Goal: Information Seeking & Learning: Learn about a topic

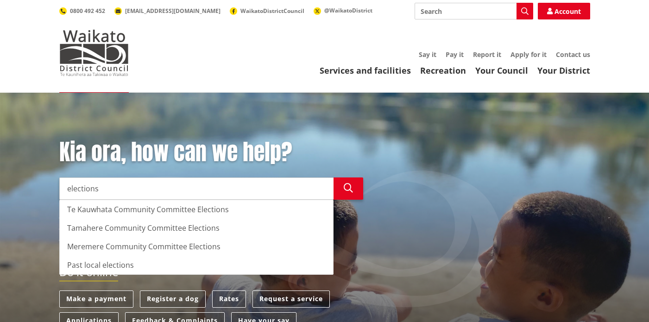
type input "elections"
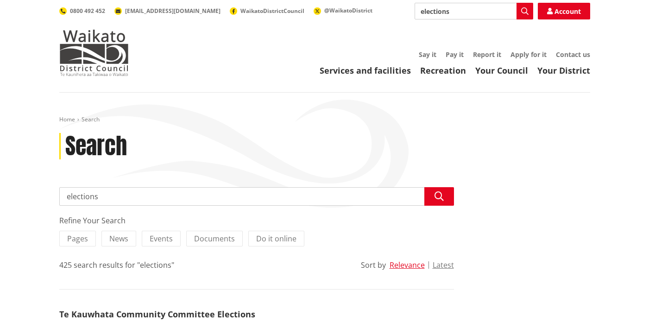
click at [125, 195] on input "elections" at bounding box center [256, 196] width 395 height 19
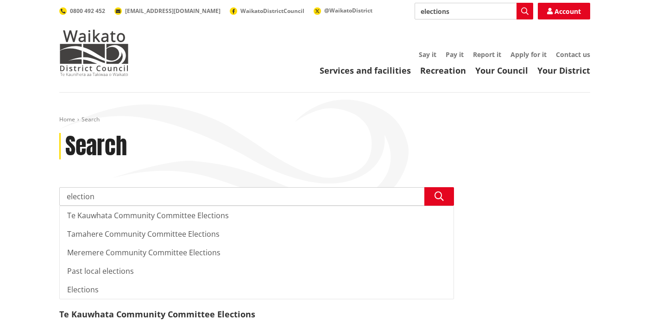
click at [97, 199] on input "election" at bounding box center [256, 196] width 395 height 19
type input "elections"
click at [442, 192] on icon "button" at bounding box center [439, 196] width 9 height 9
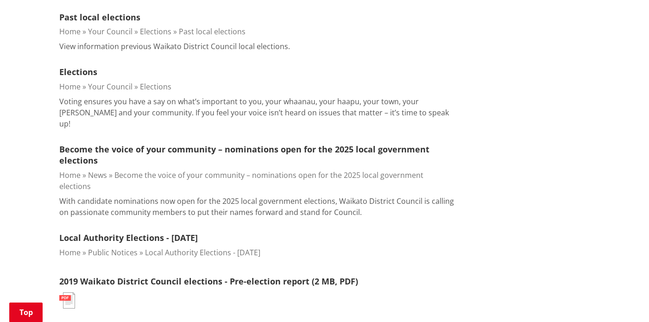
scroll to position [423, 0]
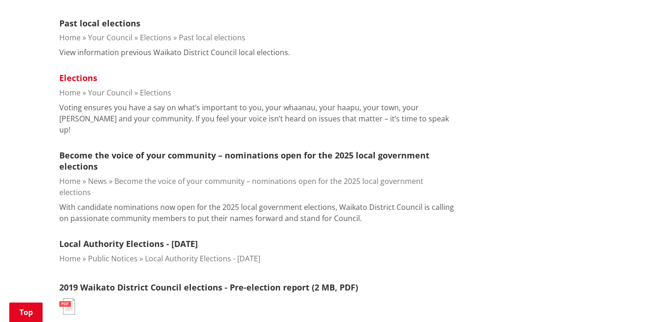
click at [78, 79] on link "Elections" at bounding box center [78, 77] width 38 height 11
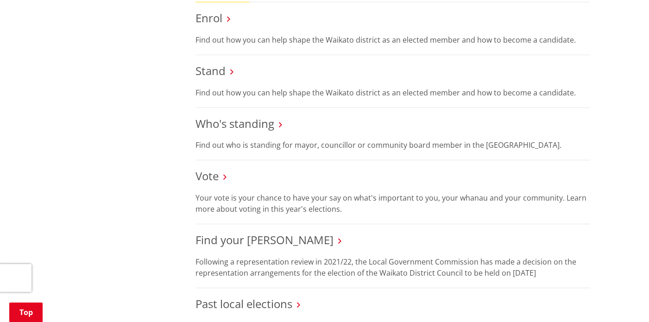
scroll to position [832, 0]
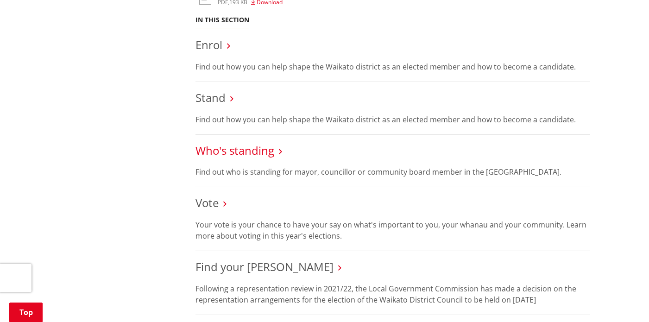
click at [244, 152] on link "Who's standing" at bounding box center [235, 150] width 79 height 15
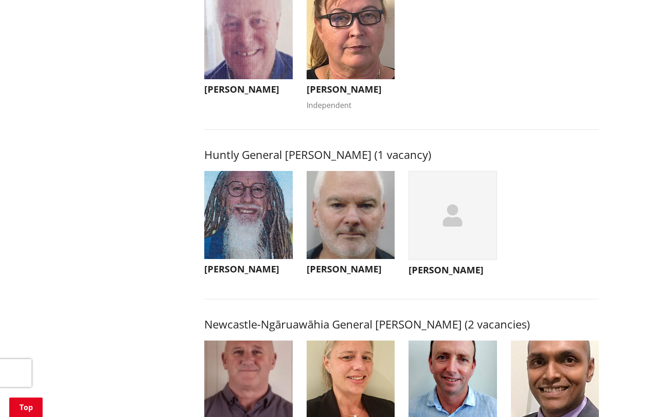
scroll to position [477, 0]
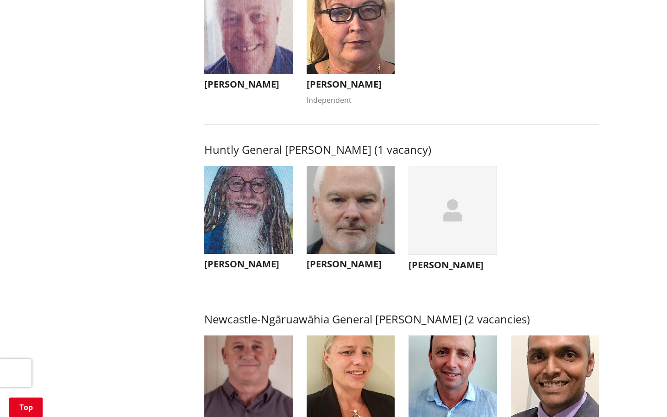
click at [442, 271] on h3 "[PERSON_NAME]" at bounding box center [453, 264] width 89 height 11
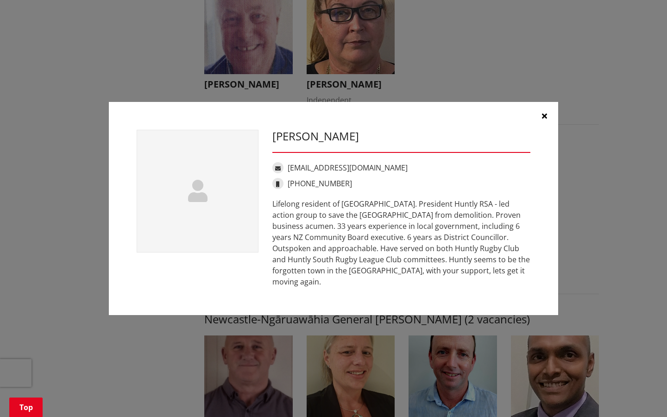
click at [545, 120] on icon "button" at bounding box center [544, 115] width 5 height 7
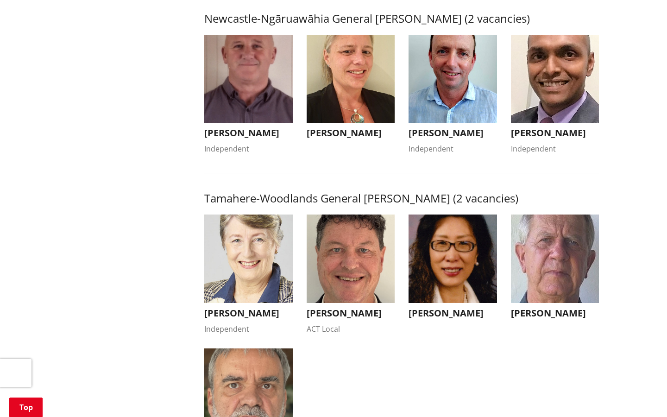
scroll to position [786, 0]
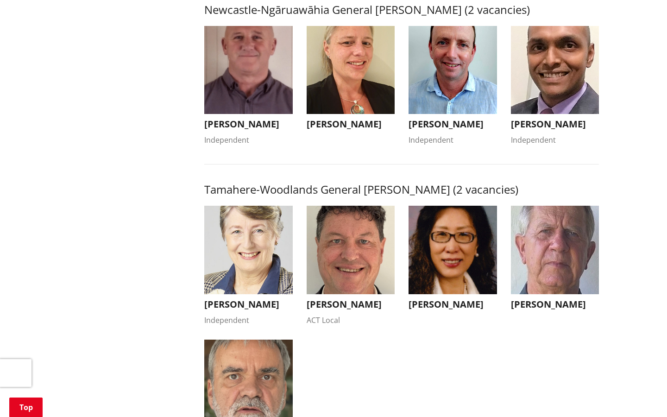
click at [531, 310] on h3 "[PERSON_NAME]" at bounding box center [555, 304] width 89 height 11
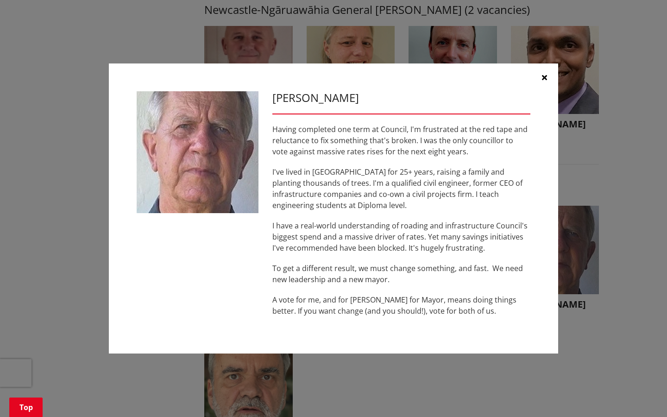
click at [544, 78] on icon "button" at bounding box center [544, 77] width 5 height 7
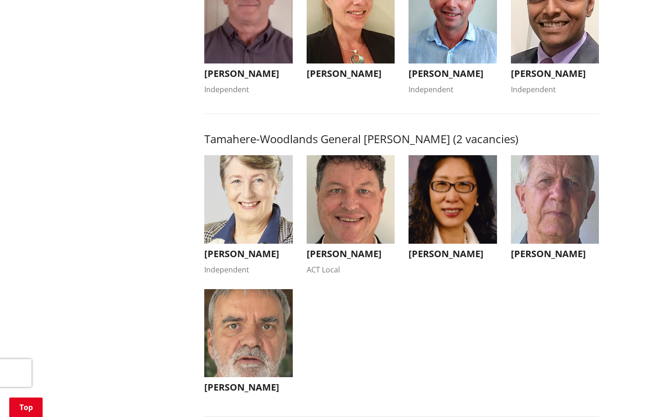
scroll to position [838, 0]
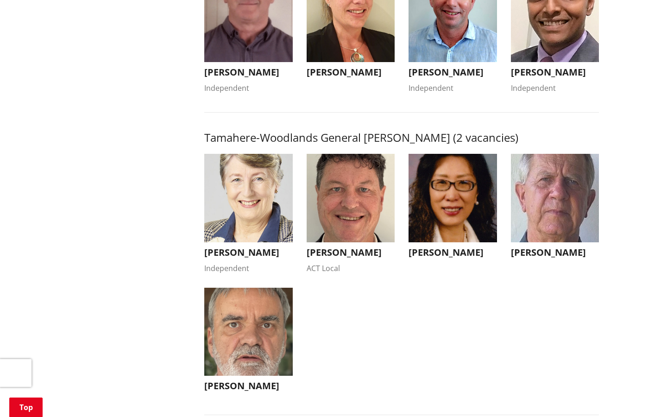
click at [538, 258] on h3 "[PERSON_NAME]" at bounding box center [555, 252] width 89 height 11
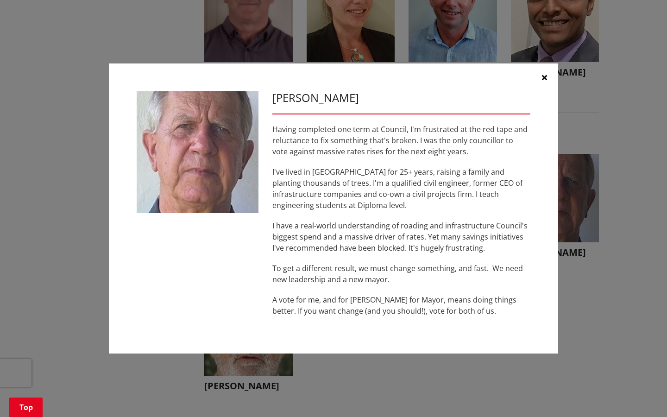
click at [548, 77] on button "button" at bounding box center [545, 77] width 28 height 28
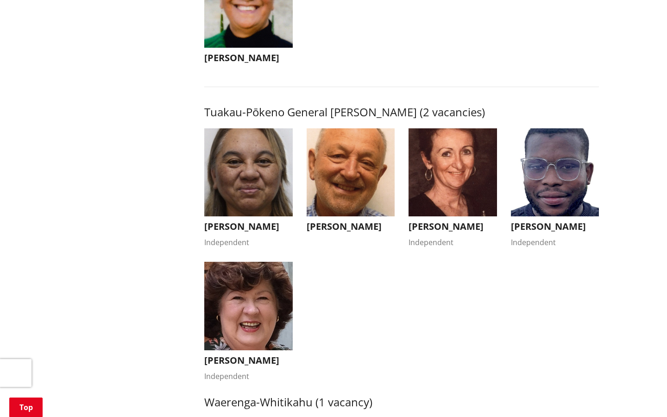
scroll to position [1529, 0]
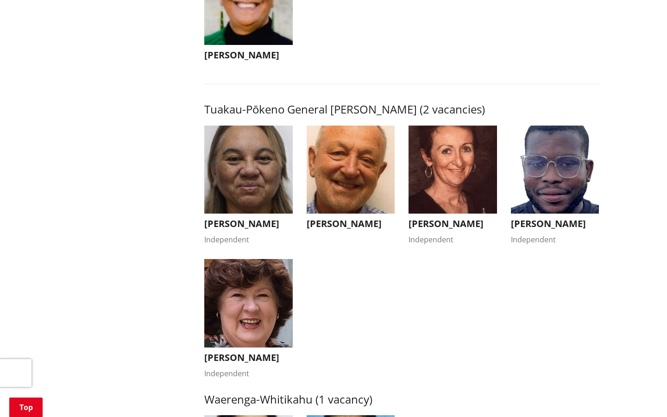
click at [545, 219] on h3 "[PERSON_NAME]" at bounding box center [555, 223] width 89 height 11
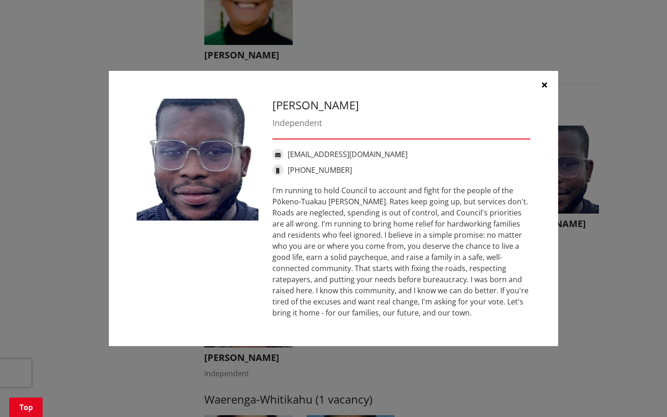
click at [544, 85] on icon "button" at bounding box center [544, 84] width 5 height 7
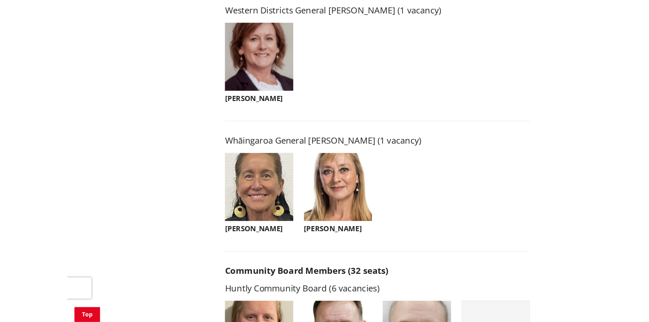
scroll to position [2083, 0]
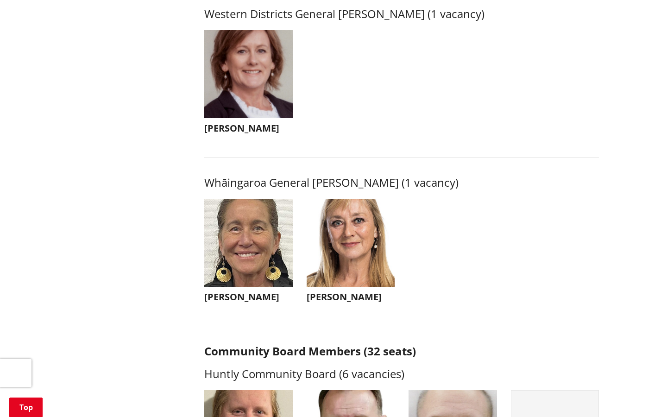
click at [214, 133] on h3 "[PERSON_NAME]" at bounding box center [248, 128] width 89 height 11
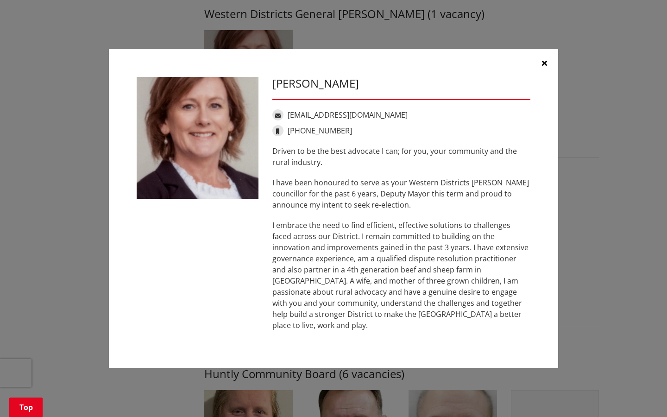
click at [544, 67] on icon "button" at bounding box center [544, 62] width 5 height 7
